Goal: Book appointment/travel/reservation

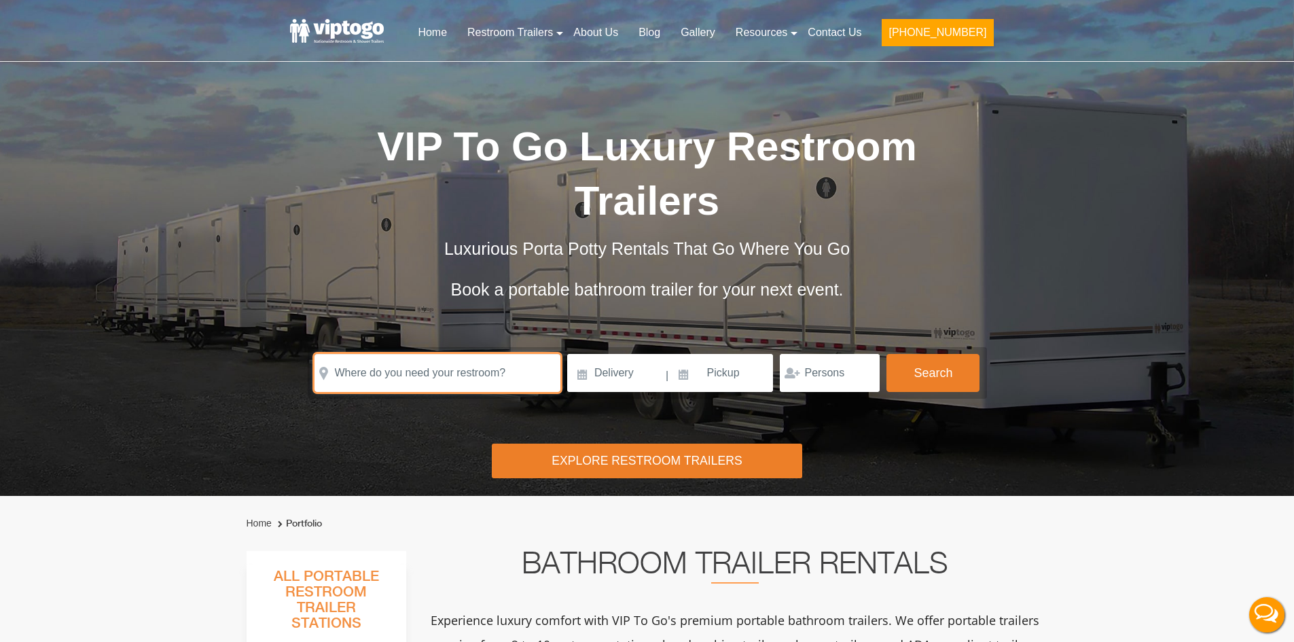
click at [444, 371] on input "text" at bounding box center [438, 373] width 246 height 38
click at [430, 377] on input "text" at bounding box center [438, 373] width 246 height 38
drag, startPoint x: 467, startPoint y: 369, endPoint x: -164, endPoint y: 345, distance: 632.2
click at [0, 345] on html "Home Restroom Trailers Restroom Trailers by Type All Restroom Trailers ADA Rest…" at bounding box center [647, 321] width 1294 height 642
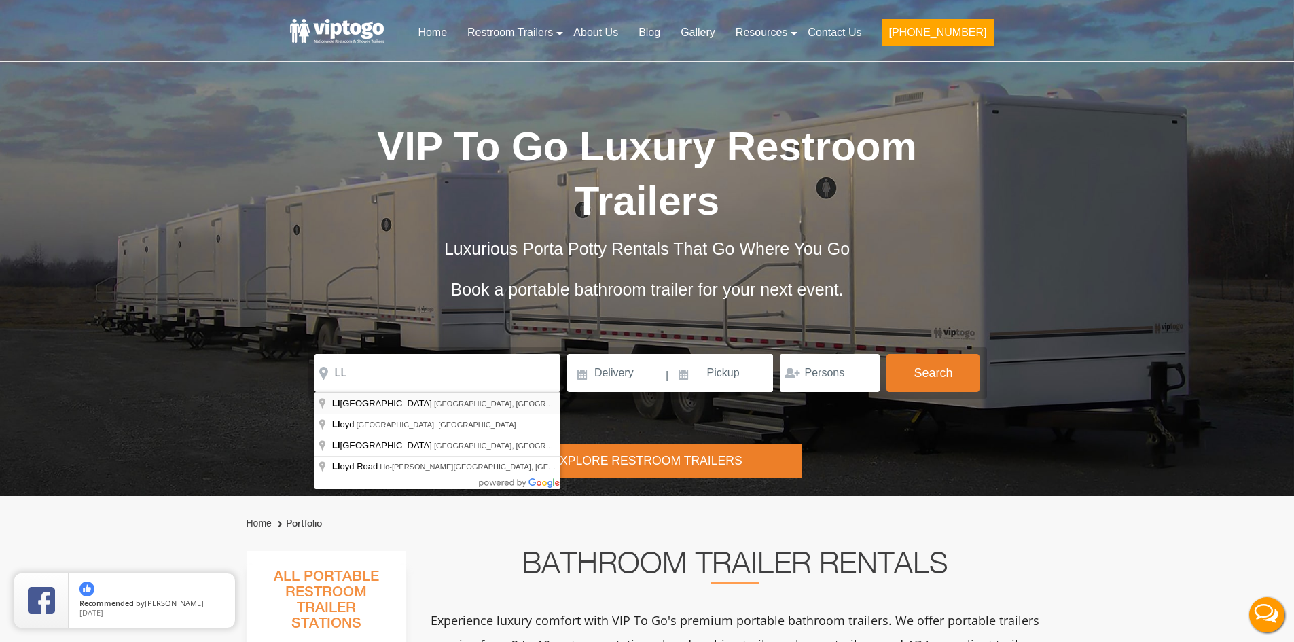
type input "[PERSON_NAME][GEOGRAPHIC_DATA], [GEOGRAPHIC_DATA], [GEOGRAPHIC_DATA]"
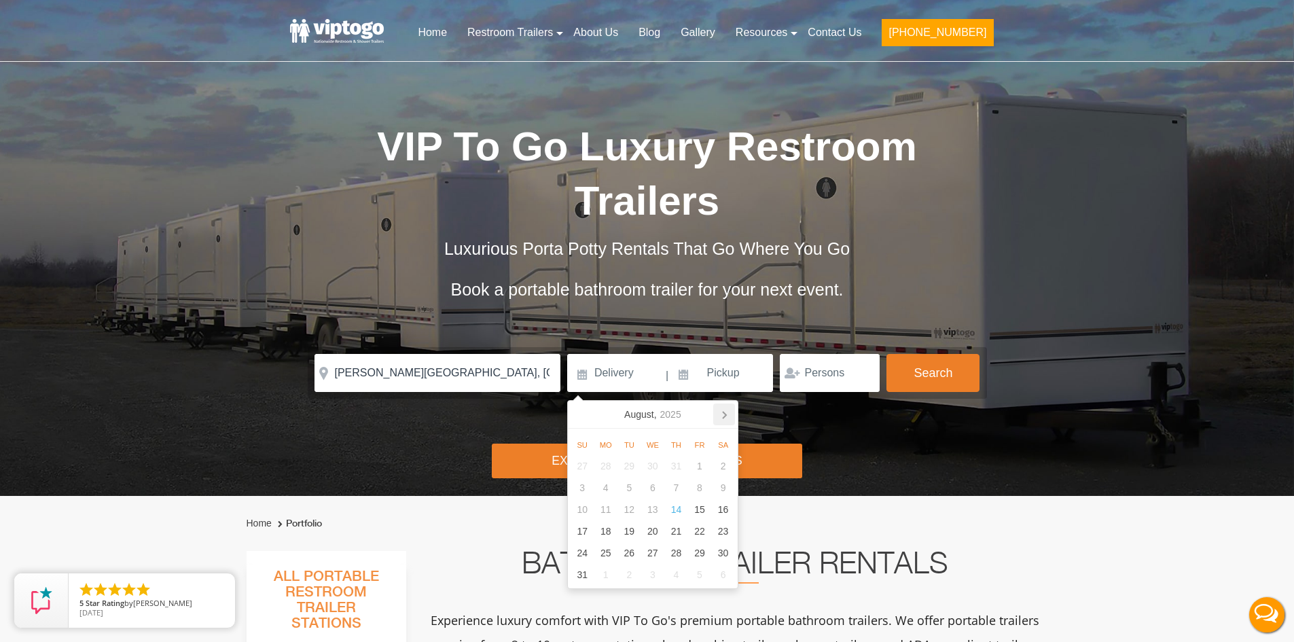
click at [723, 414] on icon at bounding box center [724, 415] width 22 height 22
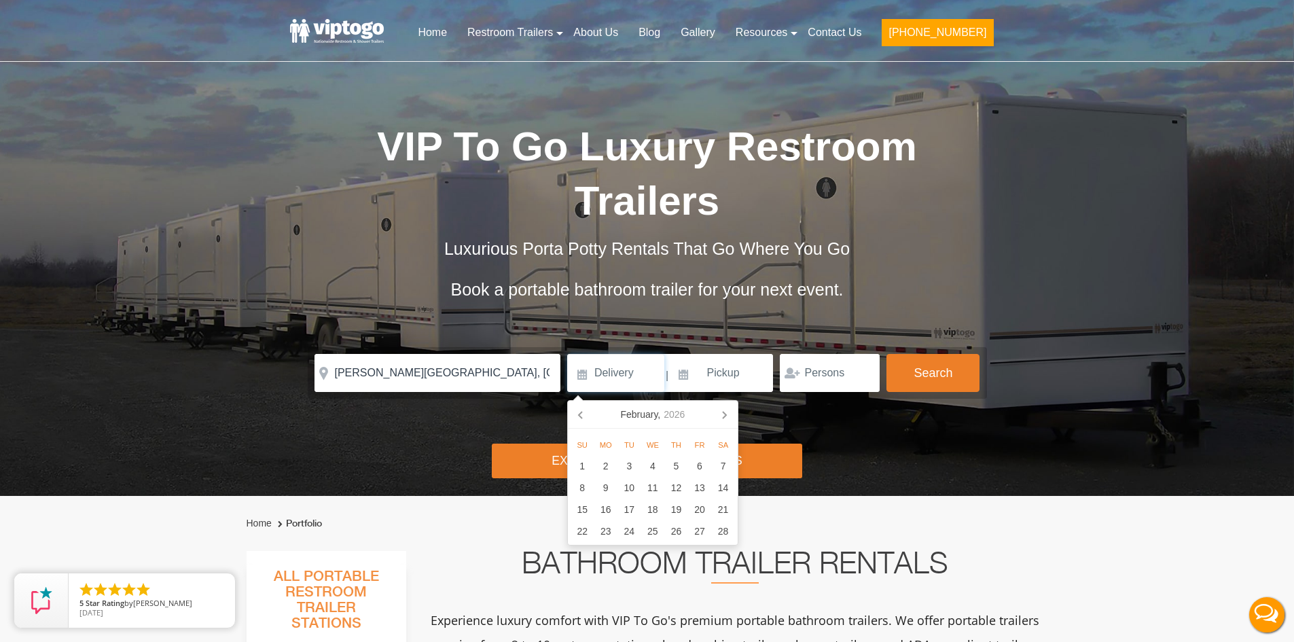
click at [723, 414] on icon at bounding box center [724, 415] width 22 height 22
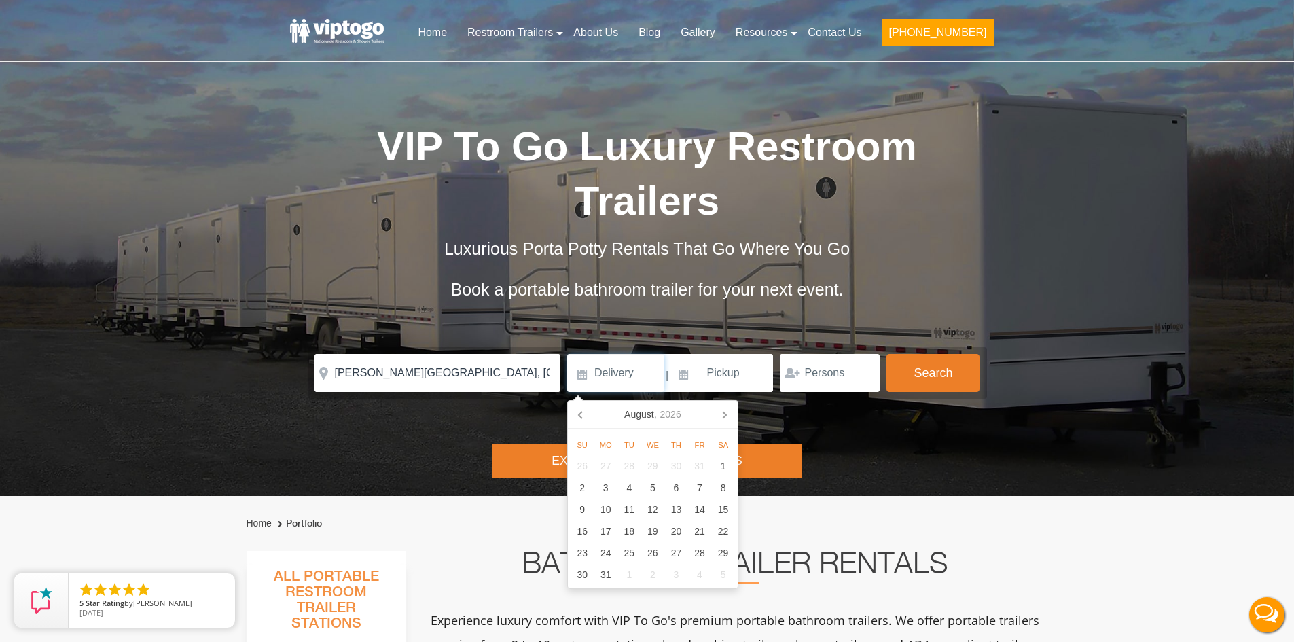
click at [723, 414] on icon at bounding box center [724, 415] width 22 height 22
click at [580, 417] on icon at bounding box center [580, 415] width 3 height 7
click at [733, 488] on div "10" at bounding box center [723, 488] width 24 height 22
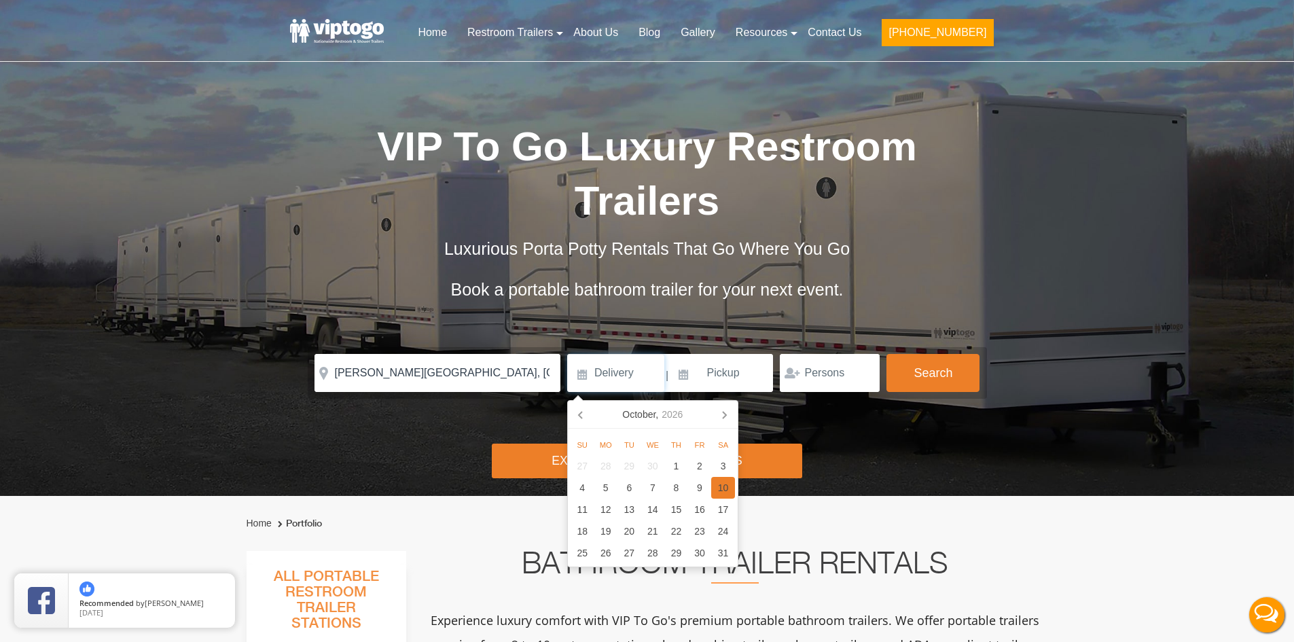
type input "[DATE]"
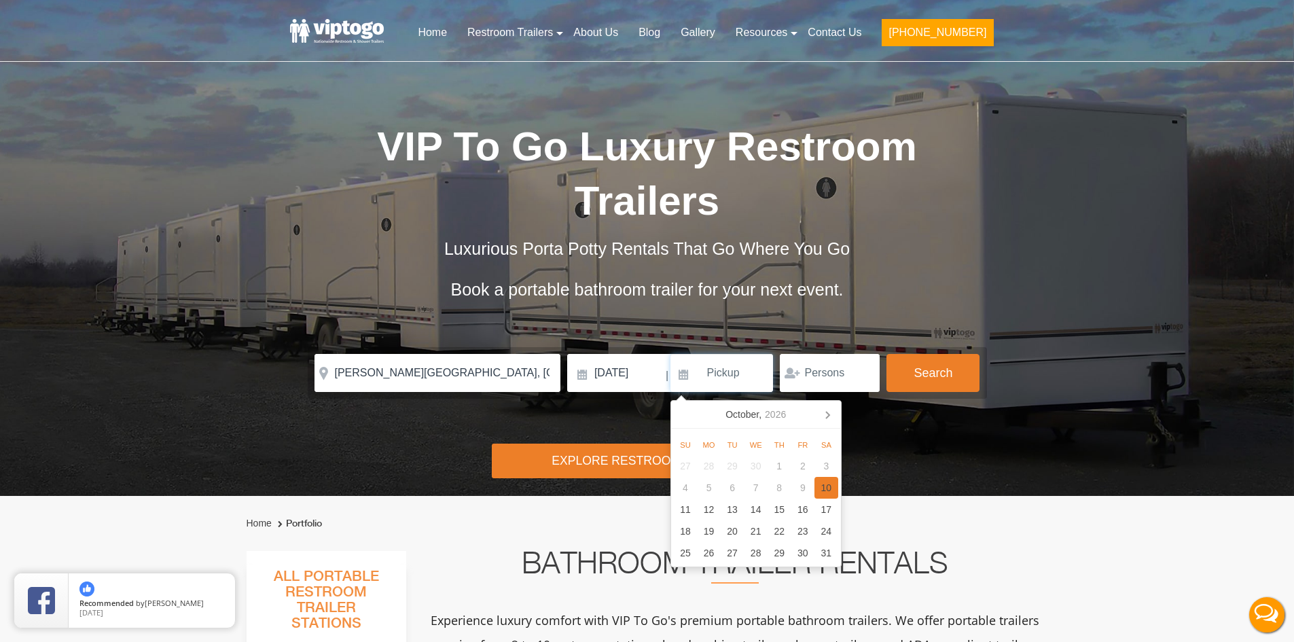
click at [829, 484] on div "10" at bounding box center [827, 488] width 24 height 22
type input "[DATE]"
click at [950, 355] on button "Search" at bounding box center [933, 372] width 93 height 37
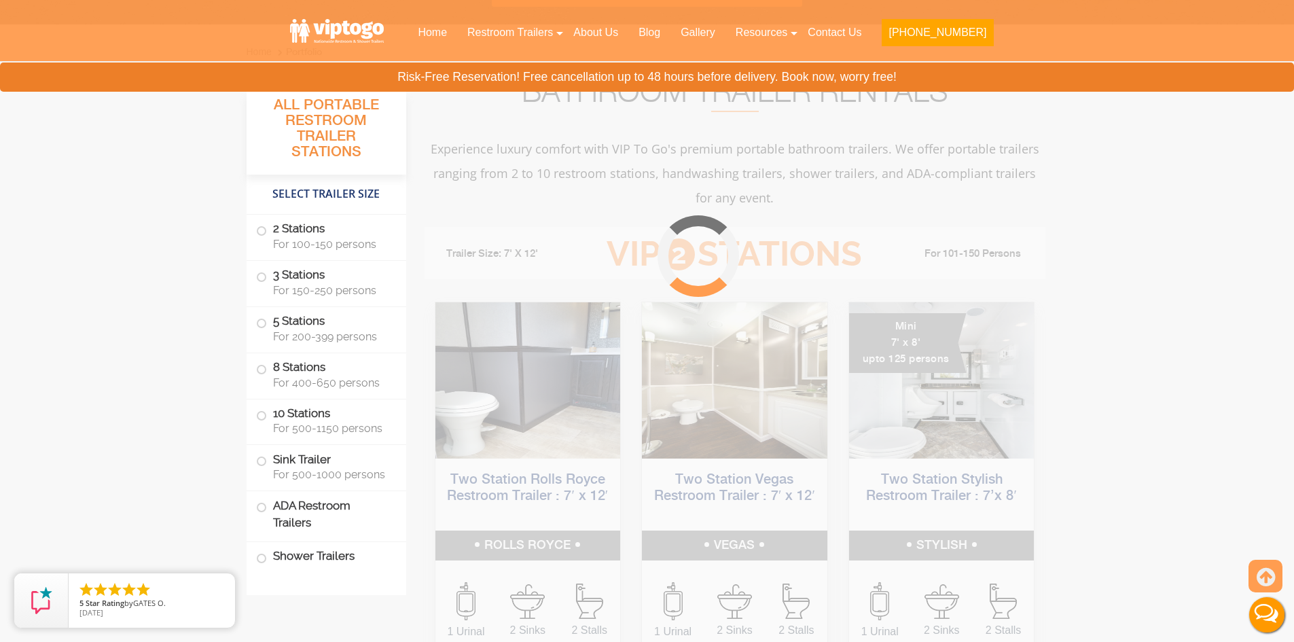
scroll to position [551, 0]
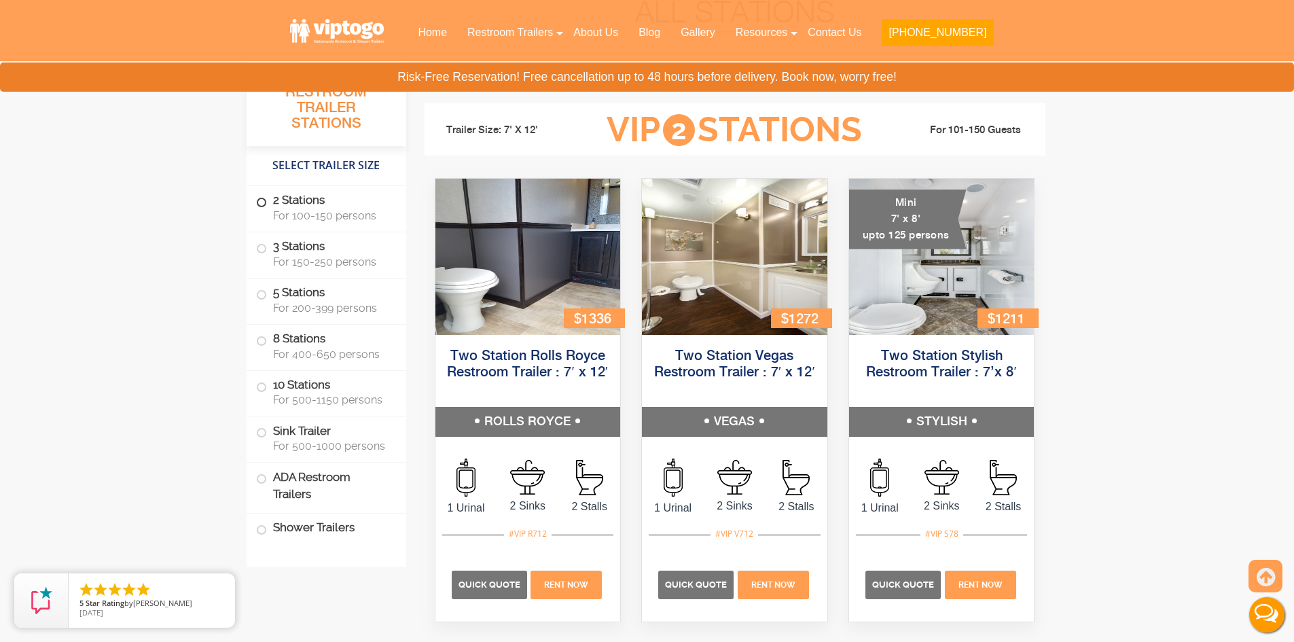
click at [342, 227] on label "2 Stations For 100-150 persons" at bounding box center [326, 207] width 141 height 42
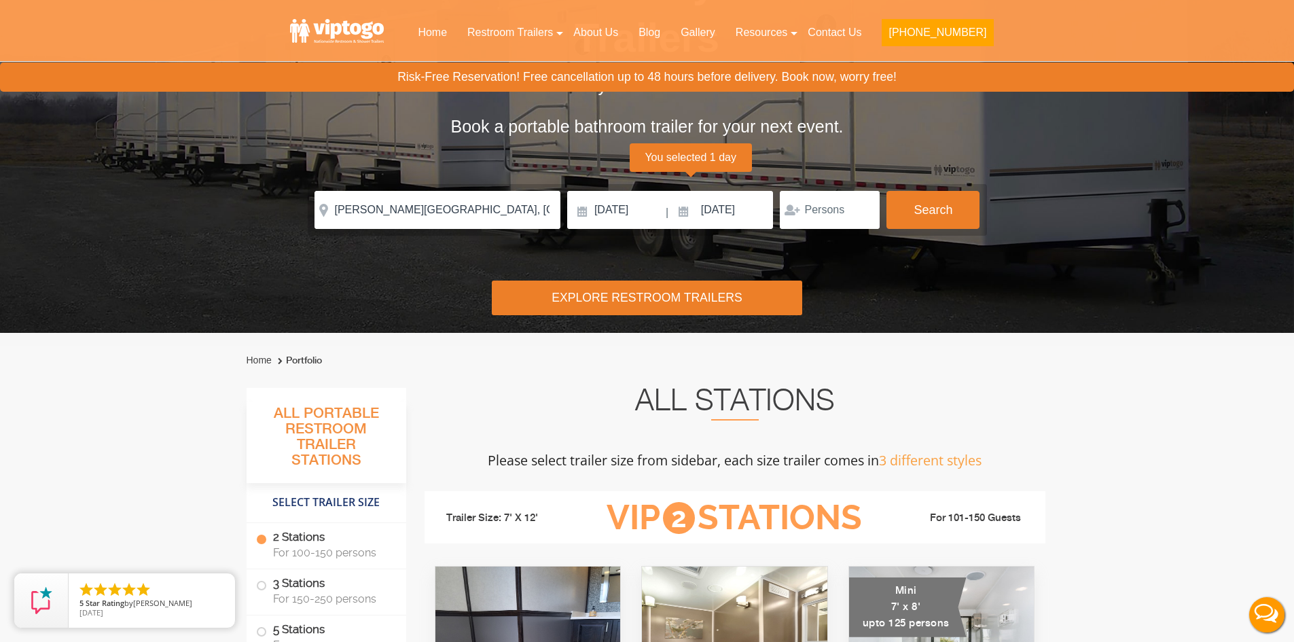
scroll to position [56, 0]
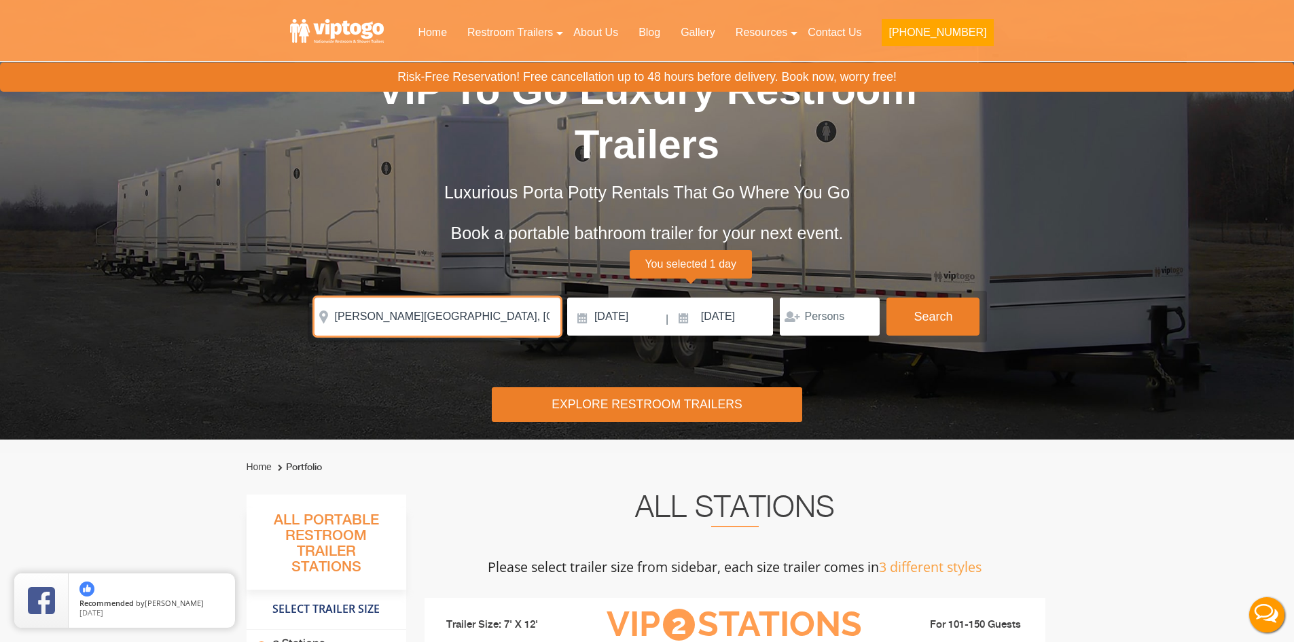
click at [442, 312] on input "[PERSON_NAME][GEOGRAPHIC_DATA], [GEOGRAPHIC_DATA], [GEOGRAPHIC_DATA]" at bounding box center [438, 317] width 246 height 38
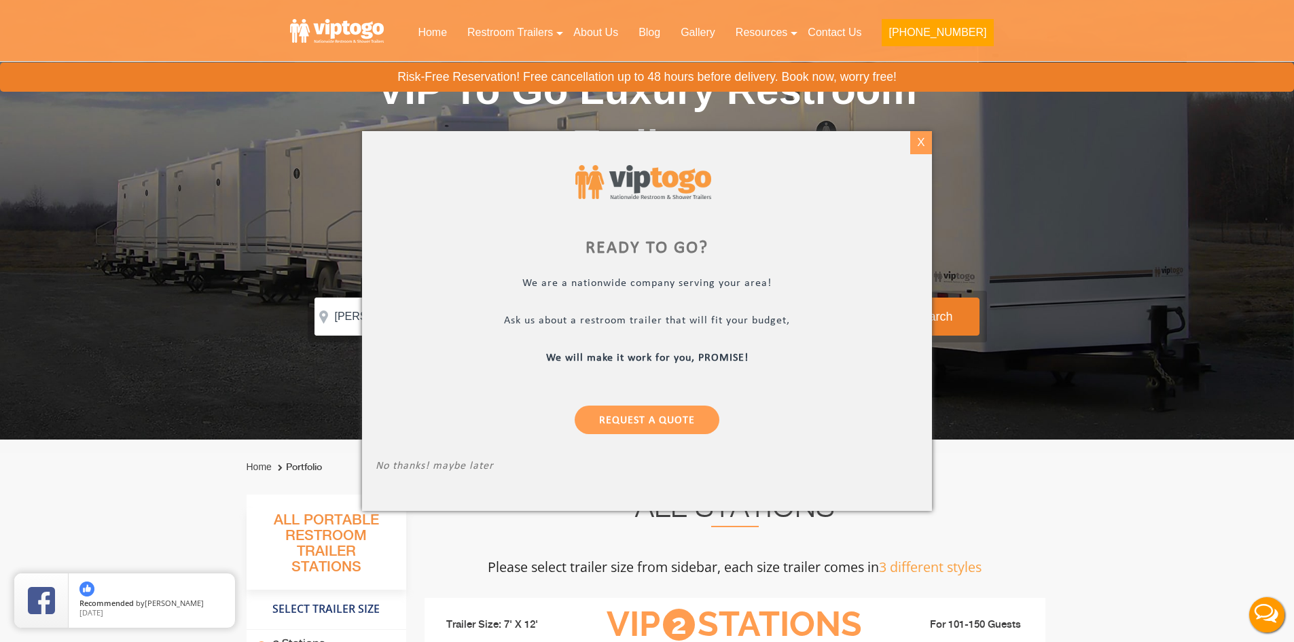
click at [911, 147] on div "X" at bounding box center [920, 142] width 21 height 23
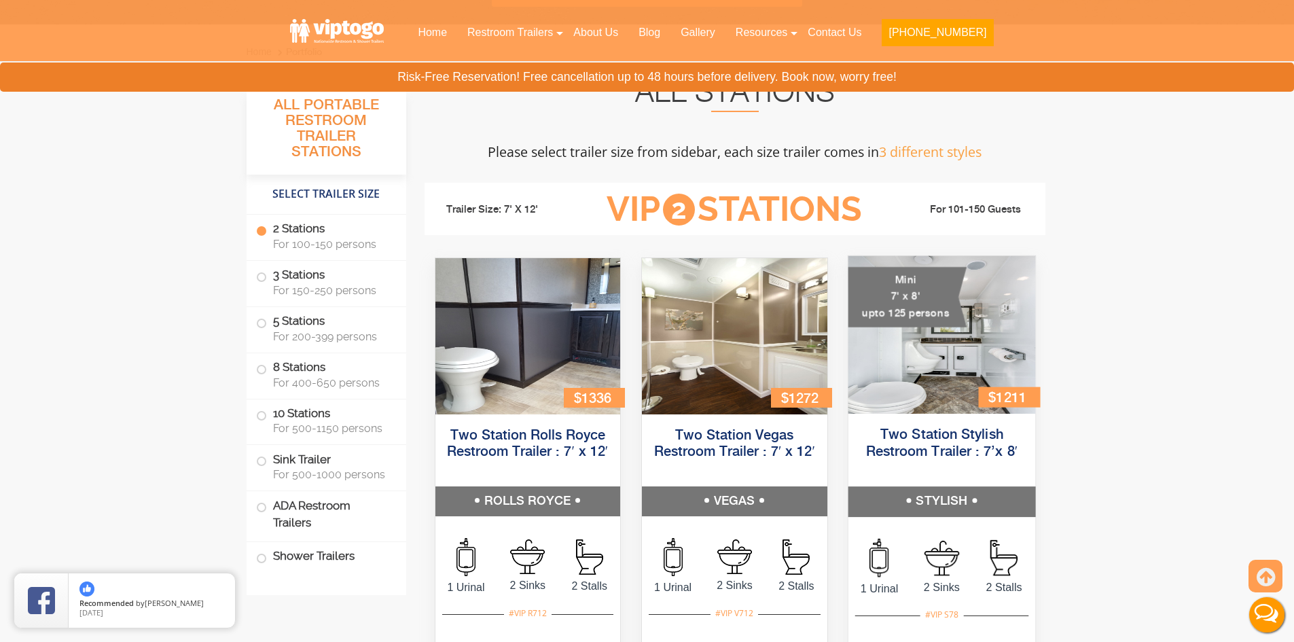
scroll to position [532, 0]
